Goal: Task Accomplishment & Management: Complete application form

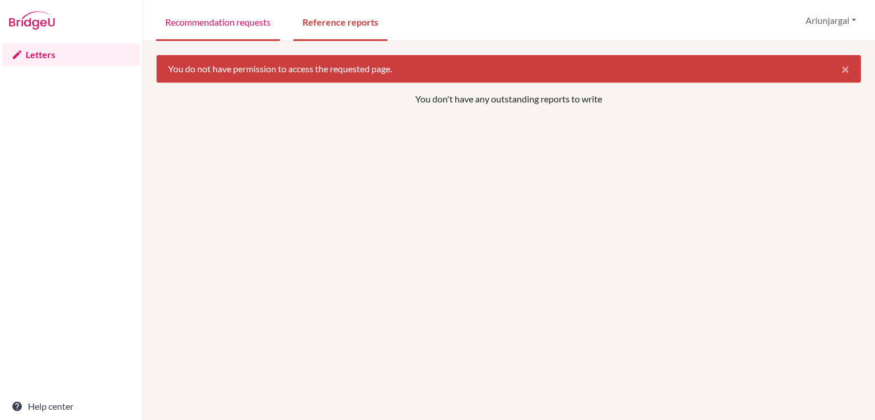
click at [265, 22] on link "Recommendation requests" at bounding box center [218, 21] width 124 height 39
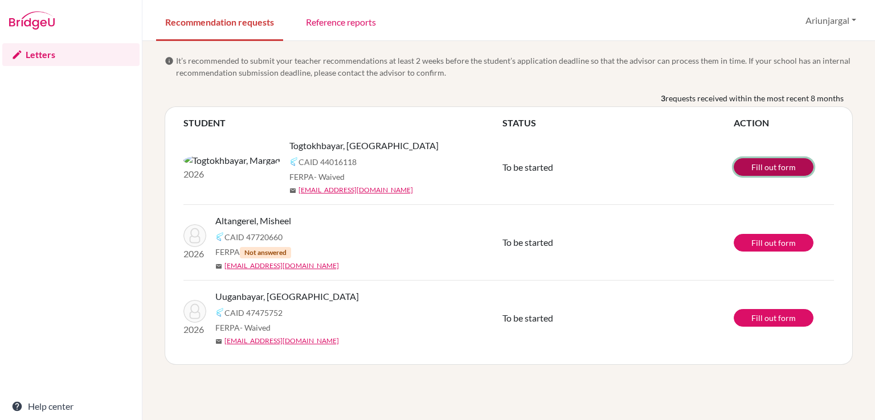
click at [796, 167] on link "Fill out form" at bounding box center [773, 167] width 80 height 18
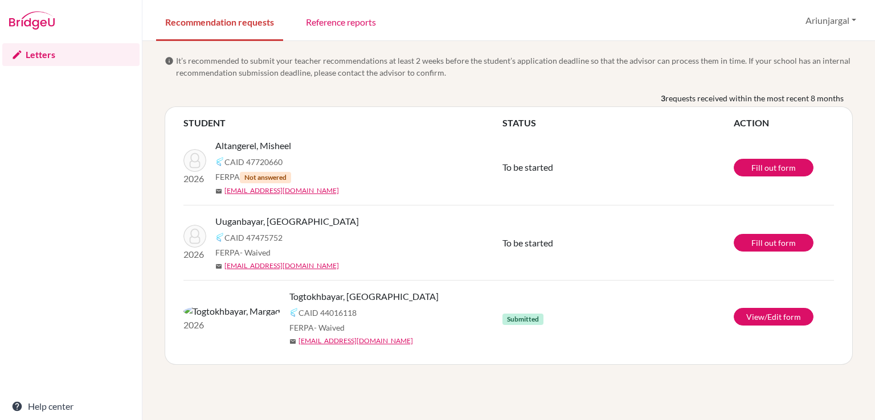
drag, startPoint x: 270, startPoint y: 274, endPoint x: 255, endPoint y: 272, distance: 15.0
drag, startPoint x: 255, startPoint y: 272, endPoint x: 5, endPoint y: 224, distance: 255.2
click at [24, 220] on div "Letters Help center" at bounding box center [71, 230] width 142 height 379
